Goal: Use online tool/utility: Utilize a website feature to perform a specific function

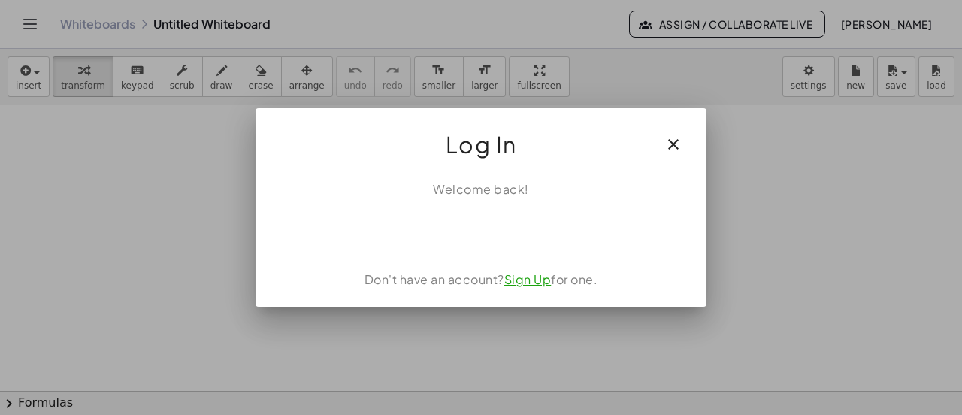
click at [673, 140] on icon "button" at bounding box center [673, 144] width 18 height 18
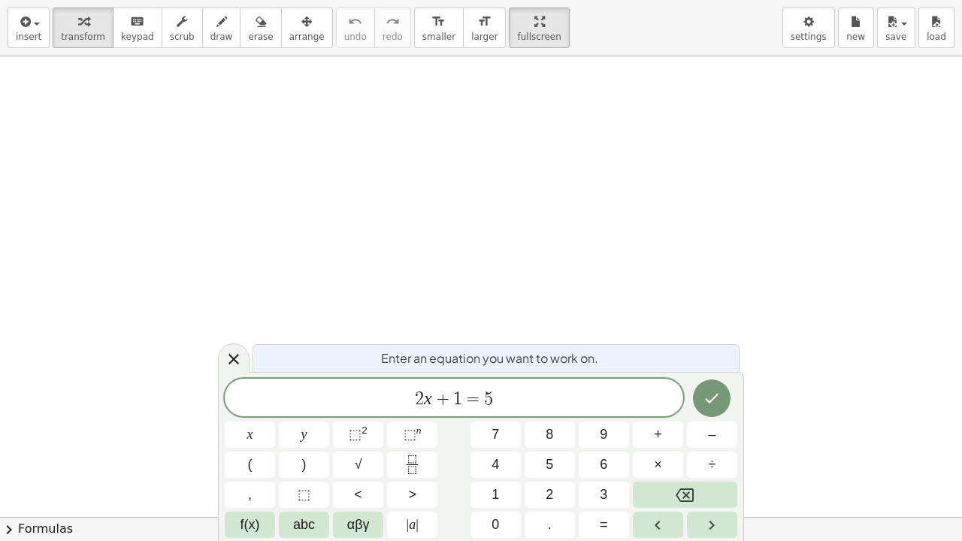
click at [500, 394] on span "2 x + 1 = 5" at bounding box center [454, 398] width 458 height 21
click at [684, 414] on icon "Backspace" at bounding box center [684, 495] width 18 height 14
click at [686, 414] on icon "Backspace" at bounding box center [684, 495] width 18 height 14
click at [686, 414] on icon "Backspace" at bounding box center [684, 495] width 18 height 18
click at [685, 414] on icon "Backspace" at bounding box center [684, 495] width 18 height 18
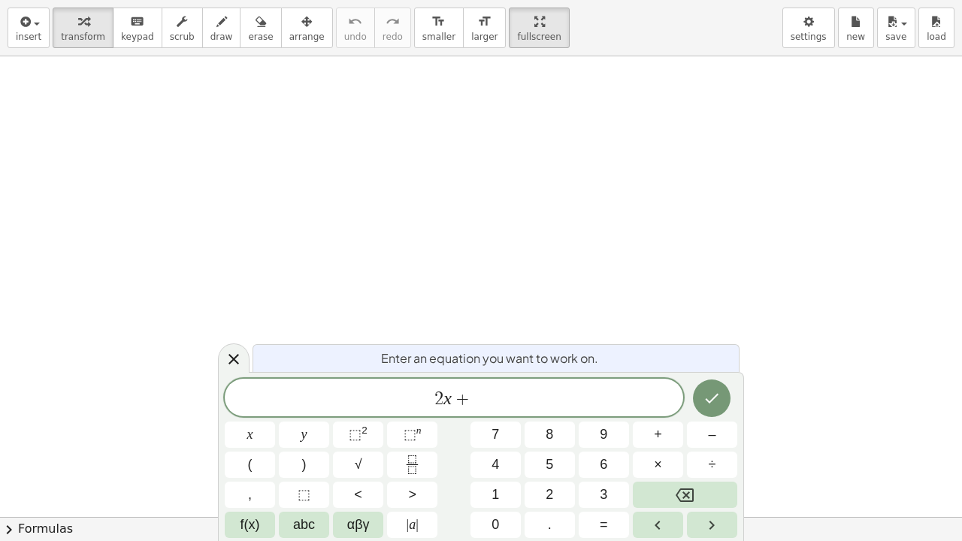
click at [684, 414] on icon "Backspace" at bounding box center [684, 495] width 18 height 14
click at [682, 414] on icon "Backspace" at bounding box center [684, 495] width 18 height 14
click at [686, 414] on icon "Backspace" at bounding box center [684, 495] width 18 height 18
click at [245, 414] on button "x" at bounding box center [250, 434] width 50 height 26
click at [711, 414] on span "–" at bounding box center [712, 434] width 8 height 20
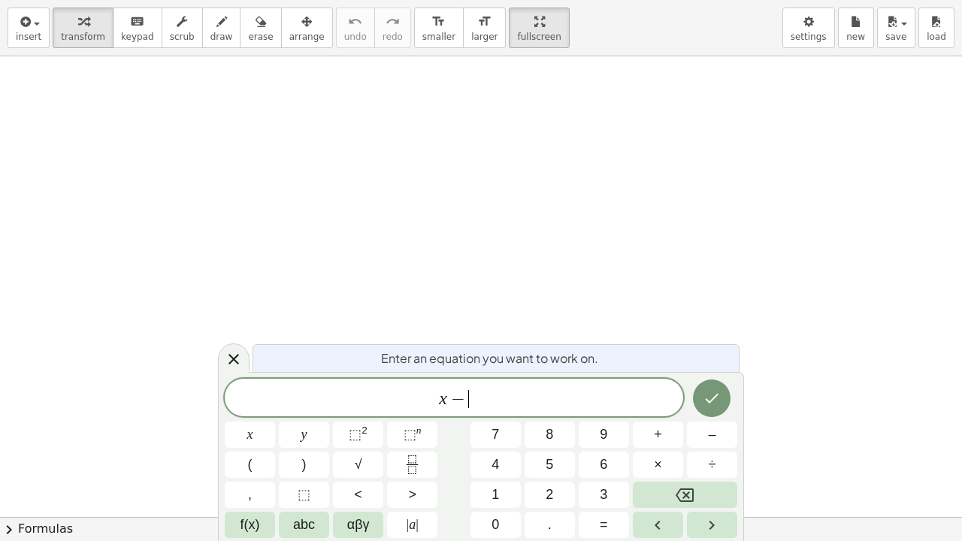
click at [501, 414] on button "4" at bounding box center [495, 464] width 50 height 26
click at [602, 414] on span "=" at bounding box center [603, 525] width 8 height 20
click at [613, 414] on button "6" at bounding box center [603, 464] width 50 height 26
click at [711, 397] on icon "Done" at bounding box center [711, 398] width 18 height 18
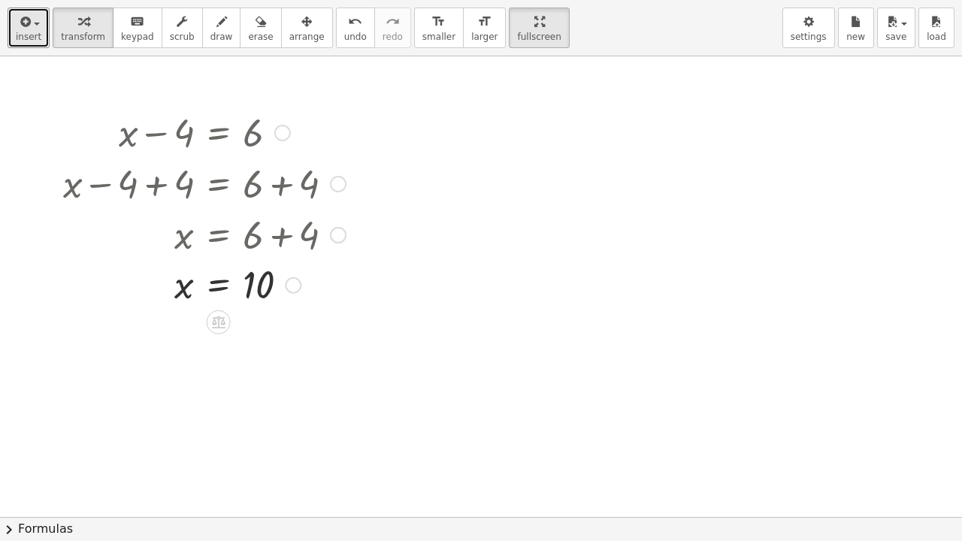
click at [31, 24] on span "button" at bounding box center [32, 23] width 3 height 11
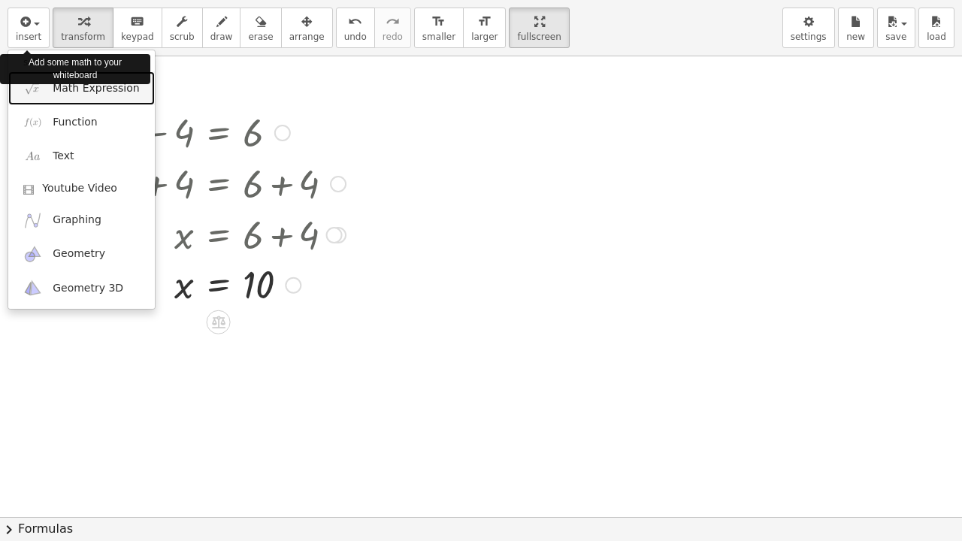
click at [72, 89] on span "Math Expression" at bounding box center [96, 88] width 86 height 15
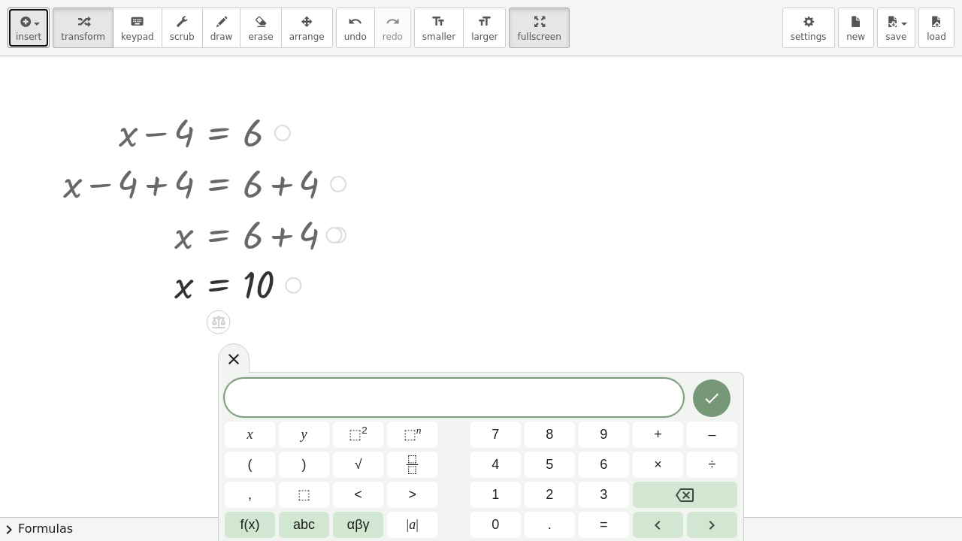
click at [32, 29] on div "button" at bounding box center [29, 21] width 26 height 18
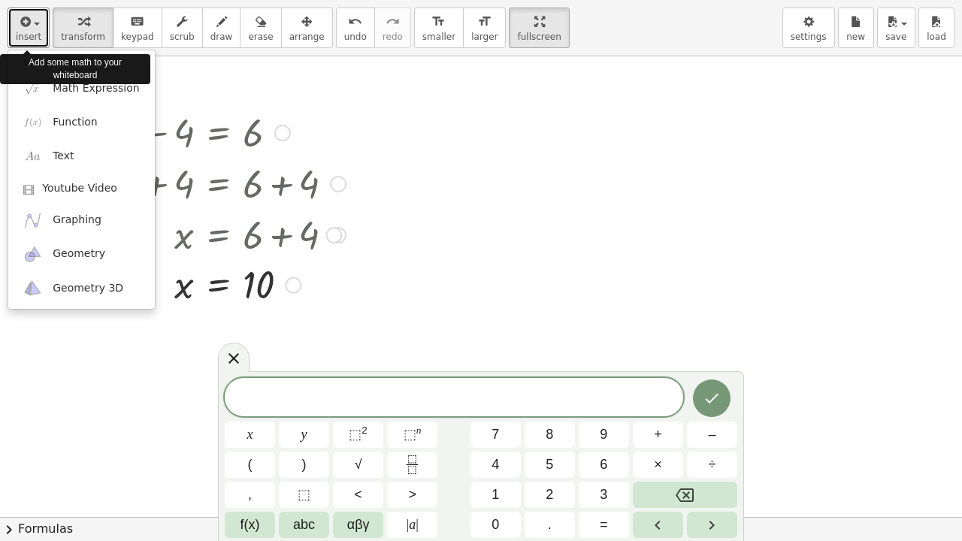
click at [256, 414] on button "x" at bounding box center [250, 434] width 50 height 26
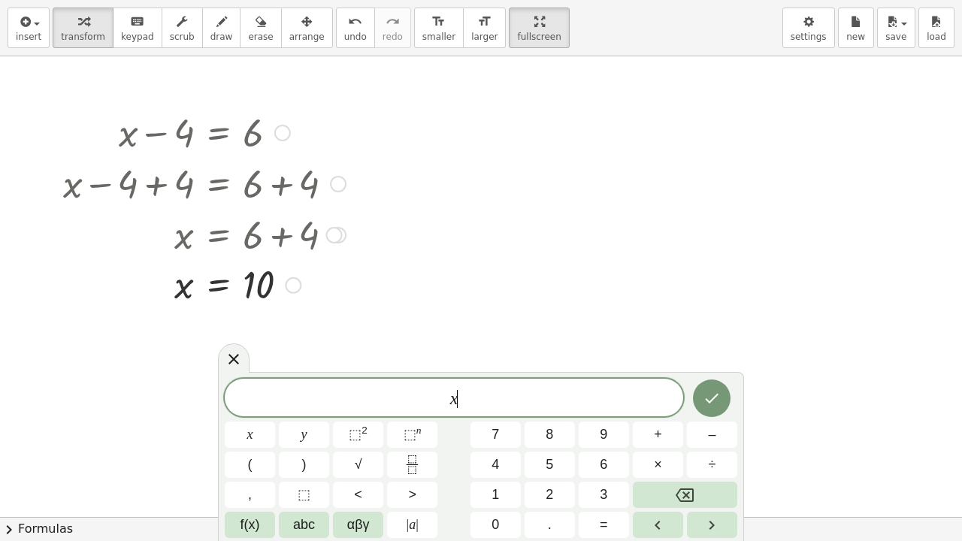
click at [710, 414] on span "–" at bounding box center [712, 434] width 8 height 20
click at [500, 414] on button "4" at bounding box center [495, 464] width 50 height 26
click at [611, 414] on button "=" at bounding box center [603, 525] width 50 height 26
click at [601, 414] on span "6" at bounding box center [603, 464] width 8 height 20
click at [709, 400] on icon "Done" at bounding box center [711, 398] width 18 height 18
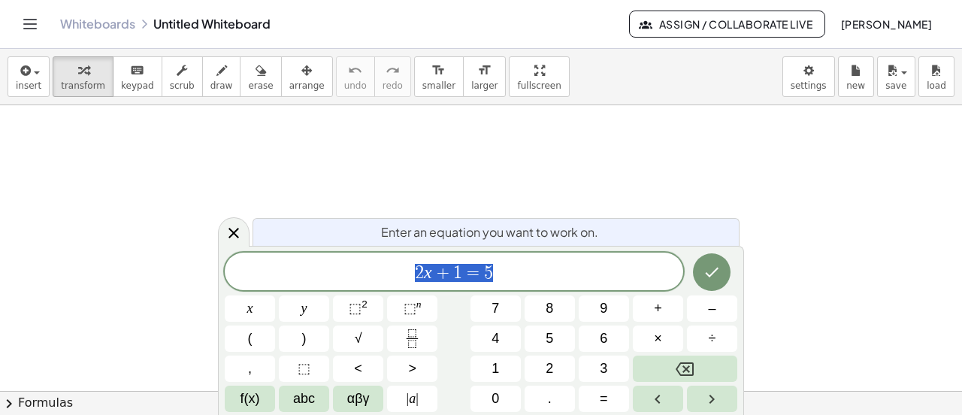
click at [710, 273] on icon "Done" at bounding box center [711, 272] width 18 height 18
